Goal: Information Seeking & Learning: Learn about a topic

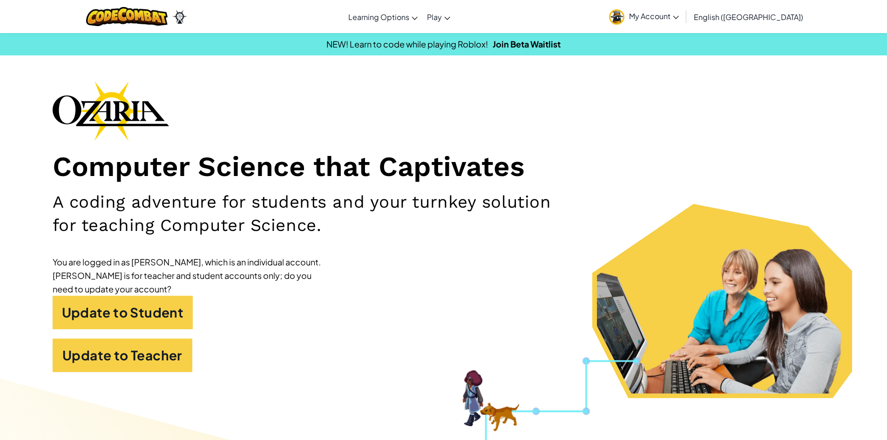
click at [679, 14] on span "My Account" at bounding box center [654, 16] width 50 height 10
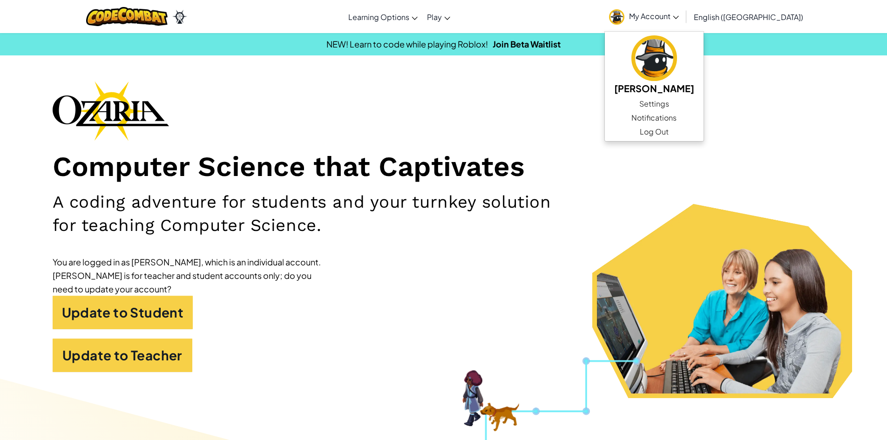
click at [610, 34] on section "NEW! Learn to code while playing Roblox! Join Beta Waitlist" at bounding box center [443, 44] width 887 height 23
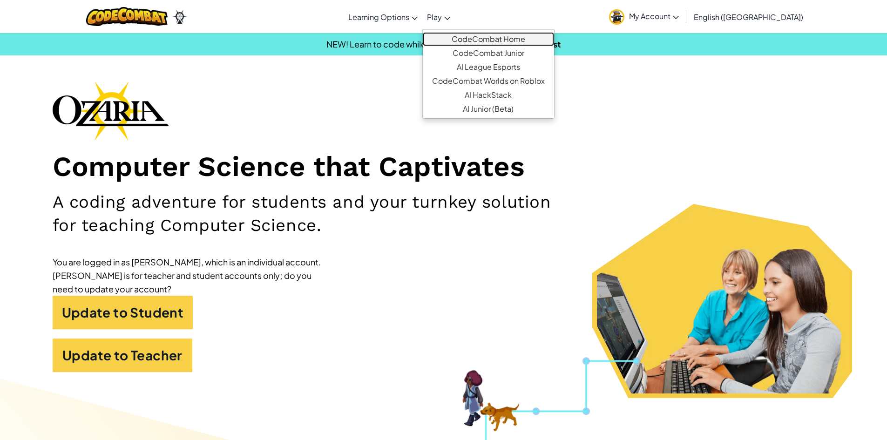
click at [477, 36] on link "CodeCombat Home" at bounding box center [488, 39] width 131 height 14
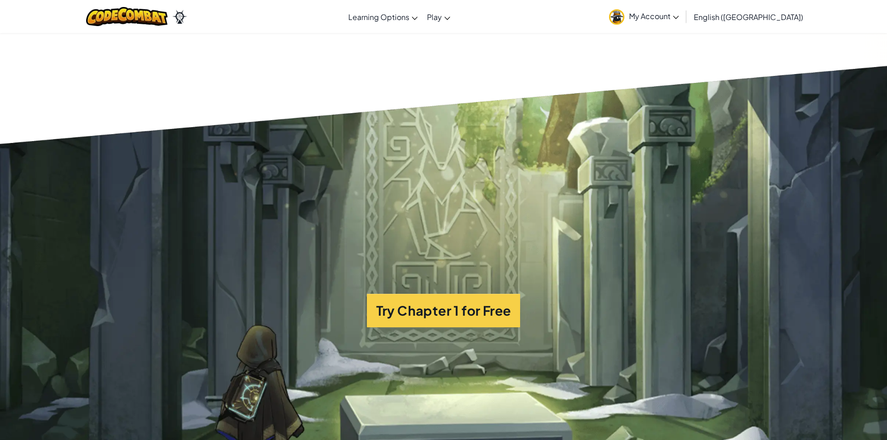
scroll to position [2280, 0]
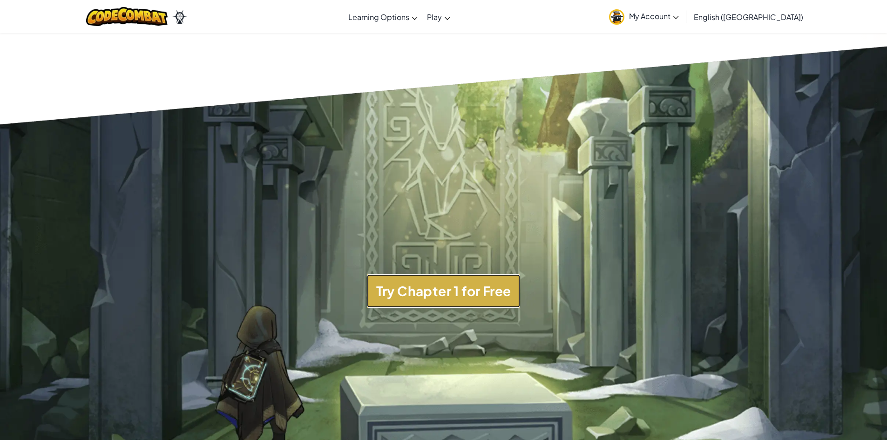
click at [456, 279] on button "Try Chapter 1 for Free" at bounding box center [444, 291] width 154 height 34
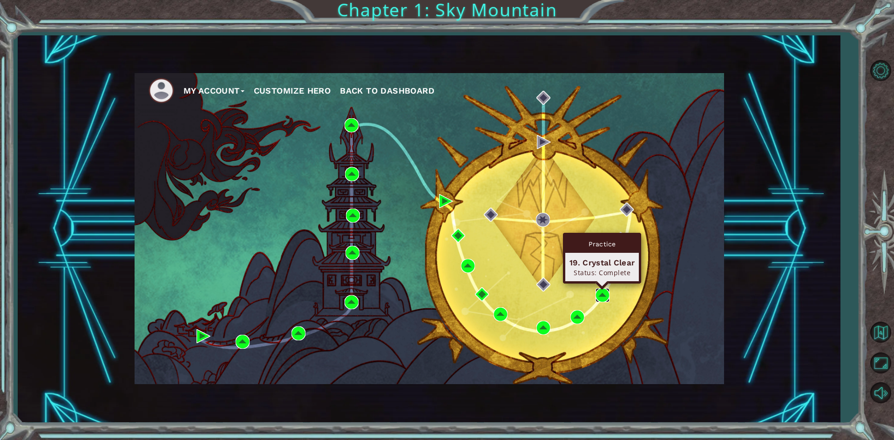
click at [598, 293] on img at bounding box center [602, 295] width 14 height 14
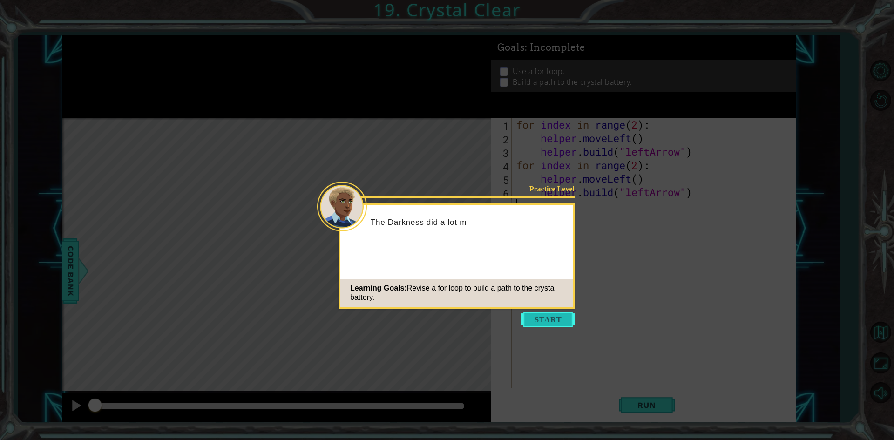
click at [554, 316] on button "Start" at bounding box center [547, 319] width 53 height 15
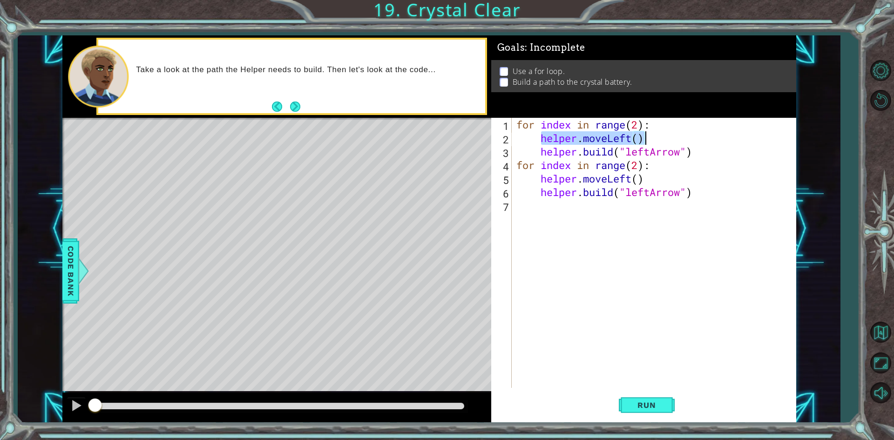
drag, startPoint x: 539, startPoint y: 139, endPoint x: 645, endPoint y: 135, distance: 105.7
click at [645, 135] on div "for index in range ( 2 ) : helper . moveLeft ( ) helper . build ( "leftArrow" )…" at bounding box center [655, 266] width 283 height 297
drag, startPoint x: 695, startPoint y: 152, endPoint x: 539, endPoint y: 154, distance: 155.5
click at [539, 154] on div "for index in range ( 2 ) : helper . moveLeft ( ) helper . build ( "leftArrow" )…" at bounding box center [655, 266] width 283 height 297
type textarea "helper.build("leftArrow")"
